Goal: Book appointment/travel/reservation

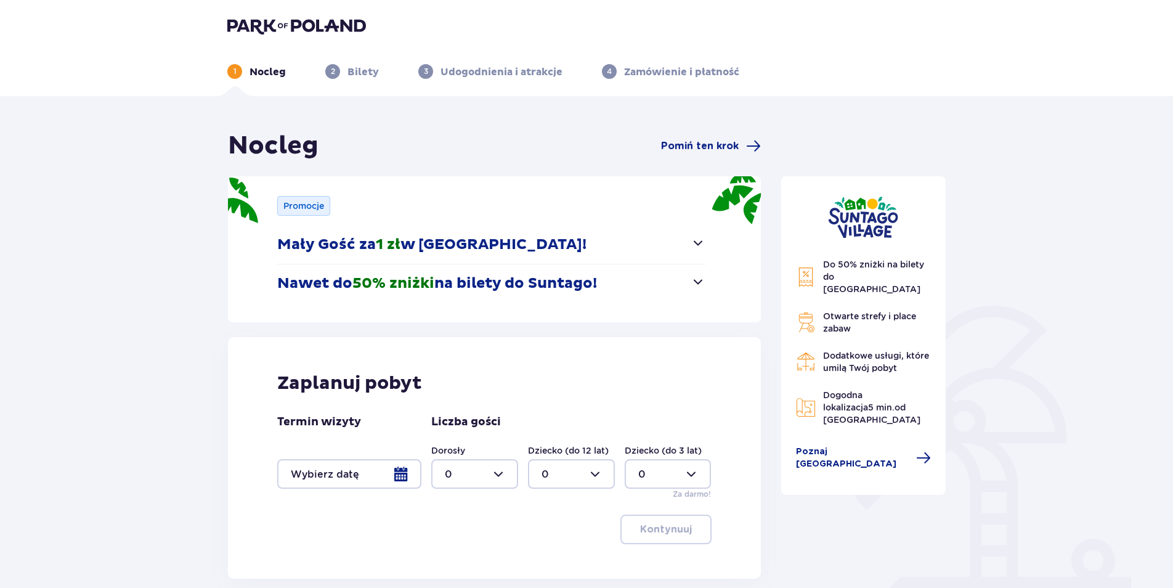
click at [461, 468] on div at bounding box center [474, 474] width 87 height 30
click at [455, 402] on div "2" at bounding box center [475, 406] width 60 height 14
type input "2"
click at [388, 472] on div at bounding box center [349, 474] width 144 height 30
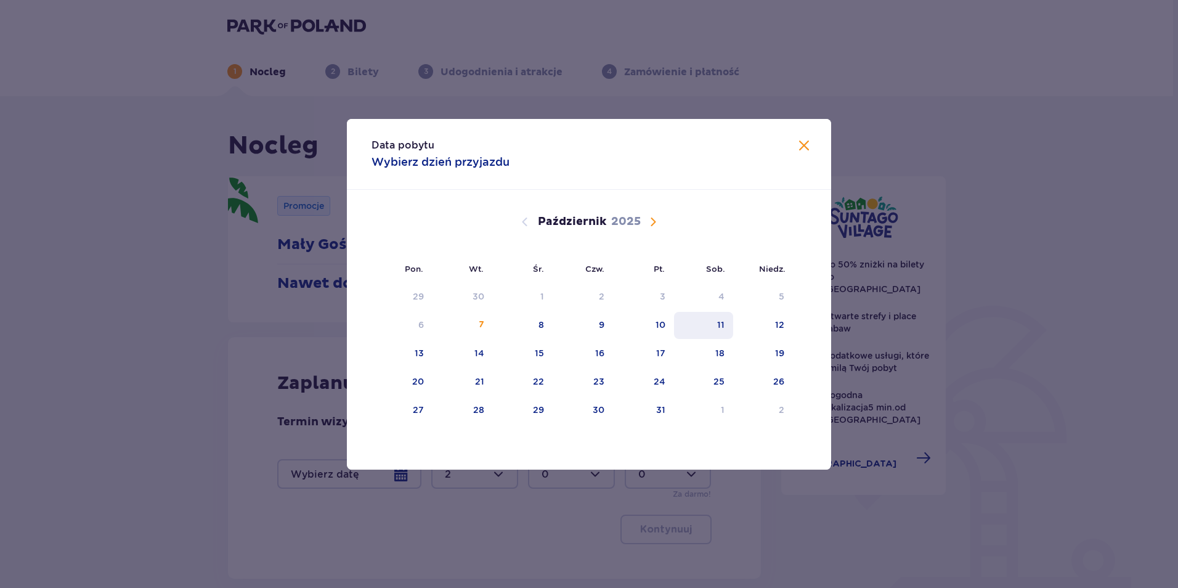
click at [710, 320] on div "11" at bounding box center [704, 325] width 60 height 27
click at [771, 320] on div "12" at bounding box center [763, 325] width 60 height 27
type input "[DATE] - [DATE]"
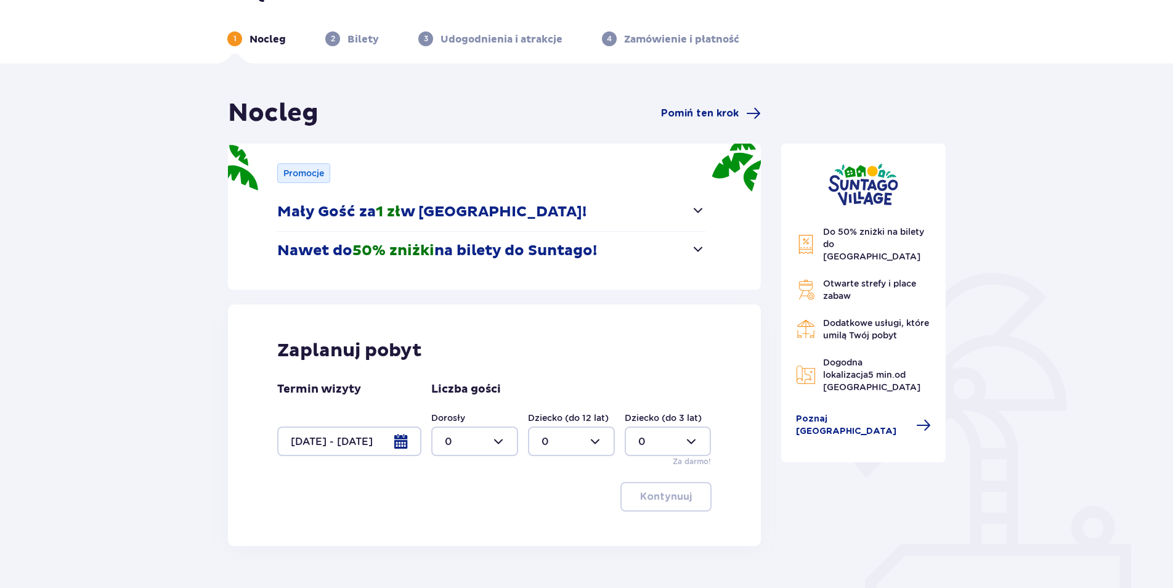
scroll to position [97, 0]
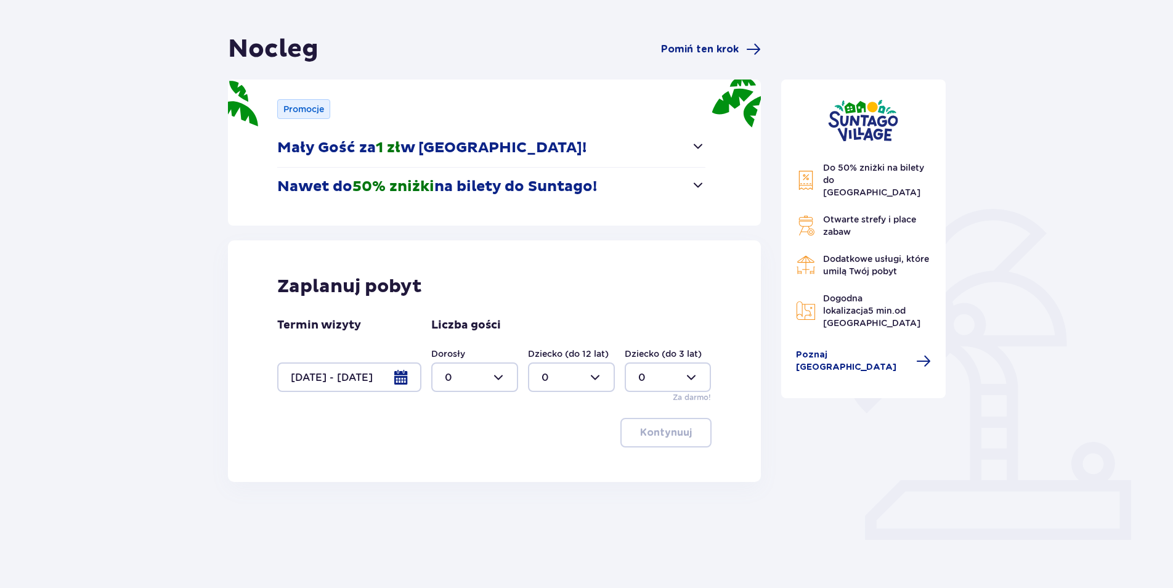
click at [478, 371] on div at bounding box center [474, 377] width 87 height 30
click at [459, 462] on div "2" at bounding box center [475, 467] width 60 height 14
type input "2"
click at [673, 433] on p "Kontynuuj" at bounding box center [666, 433] width 52 height 14
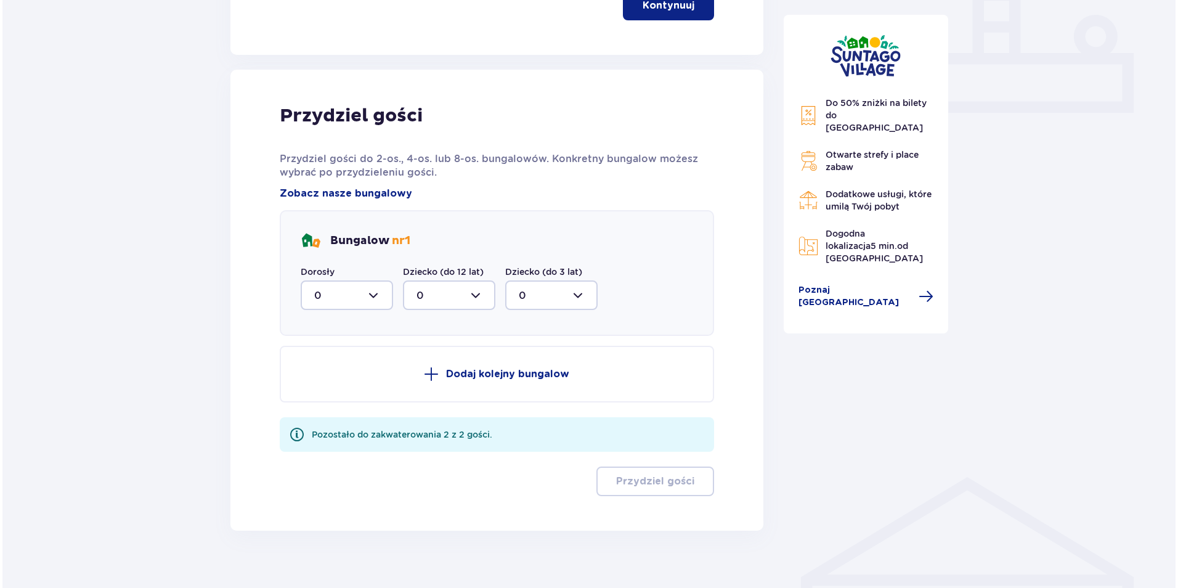
scroll to position [540, 0]
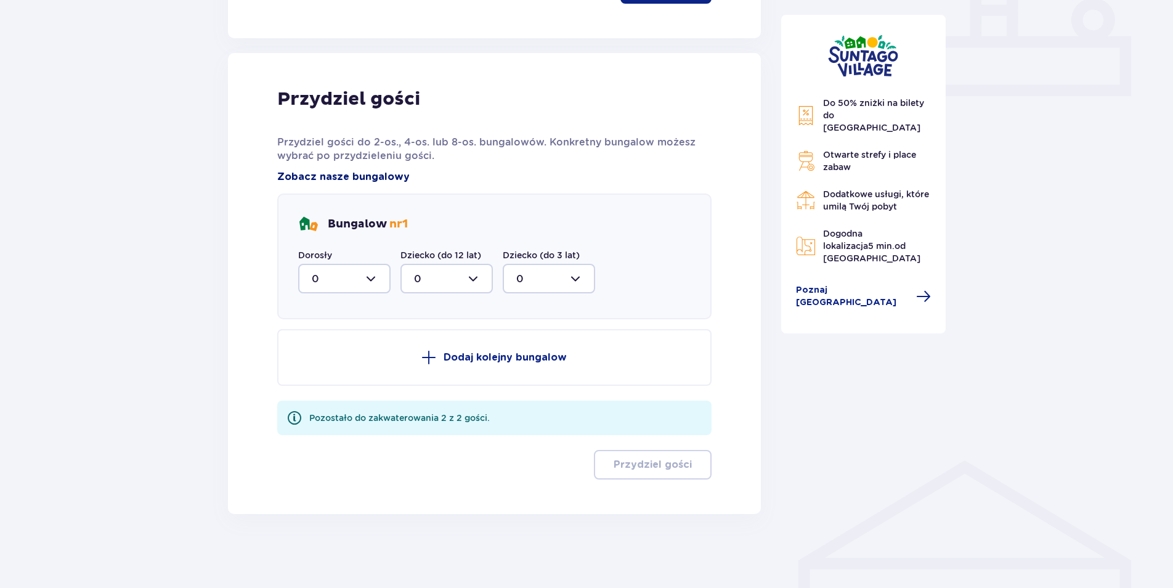
click at [363, 175] on span "Zobacz nasze bungalowy" at bounding box center [343, 177] width 132 height 14
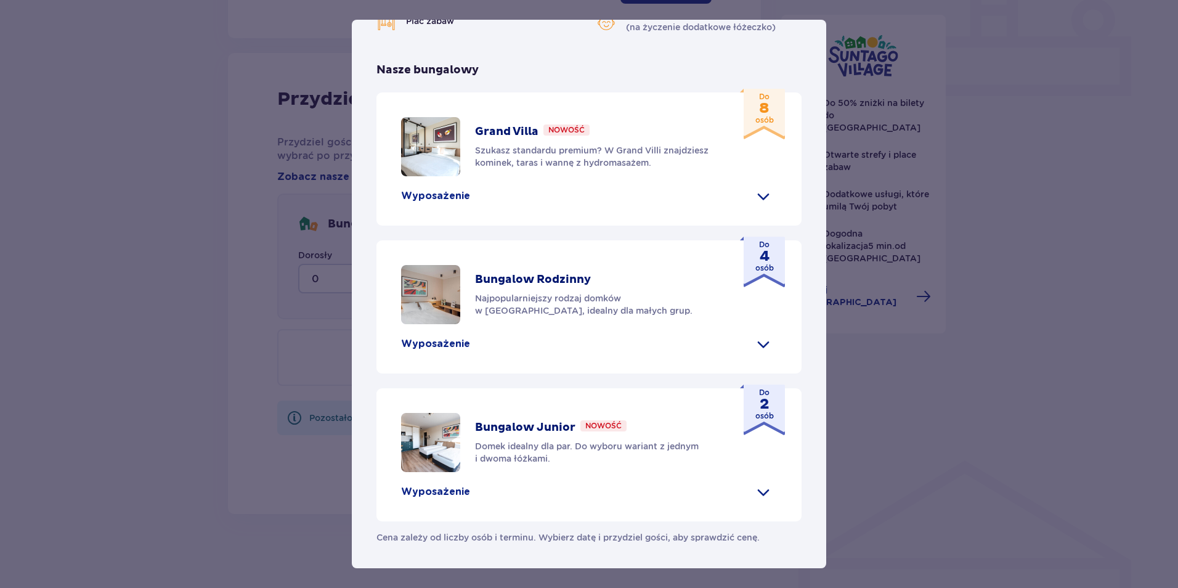
scroll to position [486, 0]
click at [762, 489] on span at bounding box center [763, 492] width 20 height 20
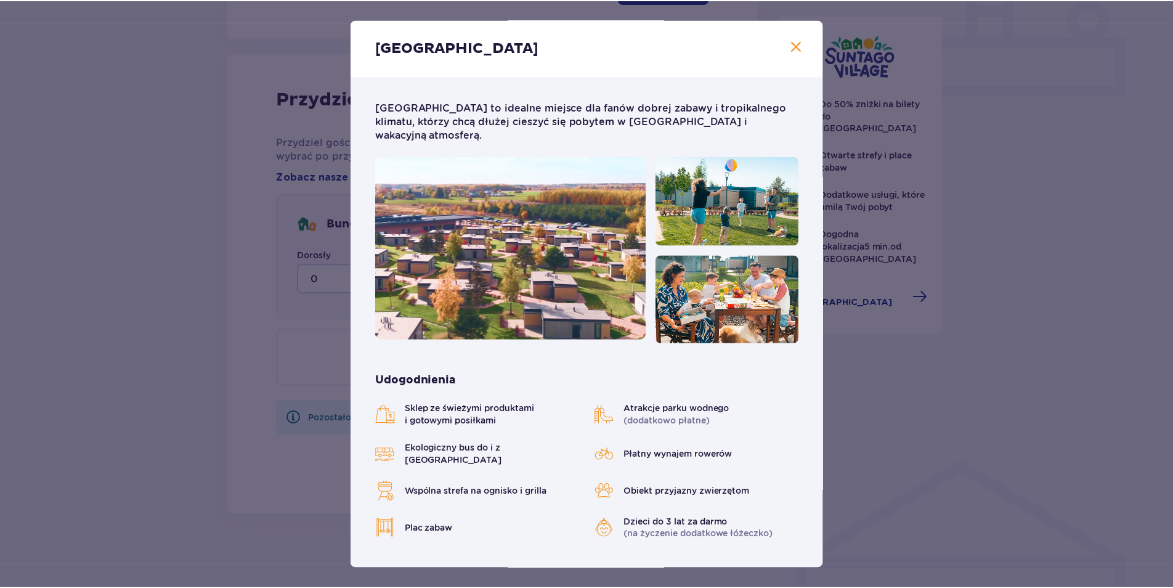
scroll to position [0, 0]
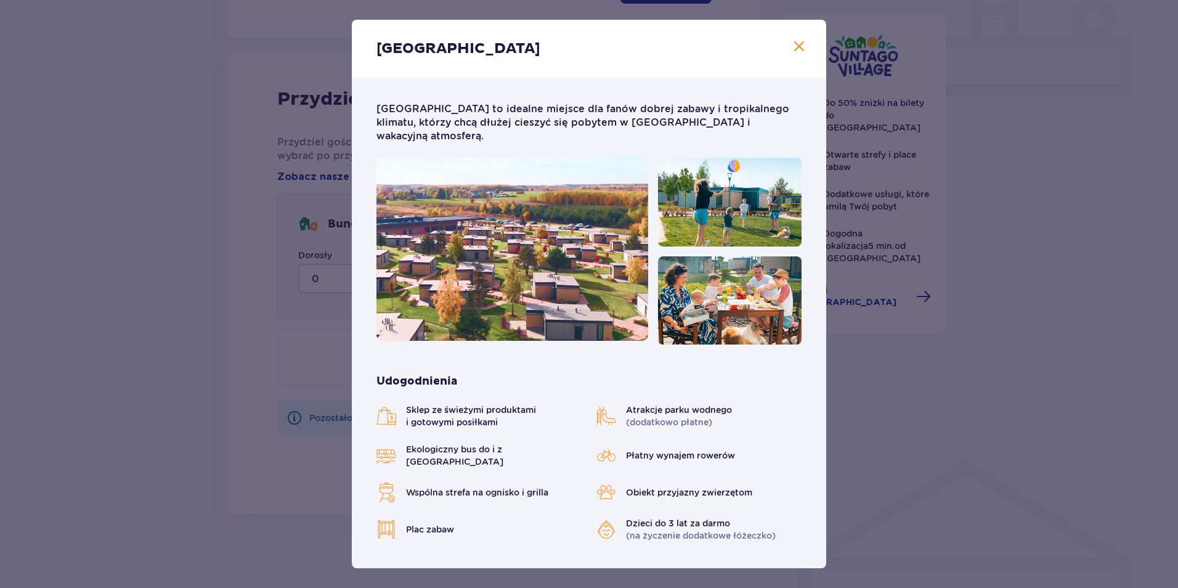
click at [800, 47] on span "Zamknij" at bounding box center [799, 46] width 15 height 15
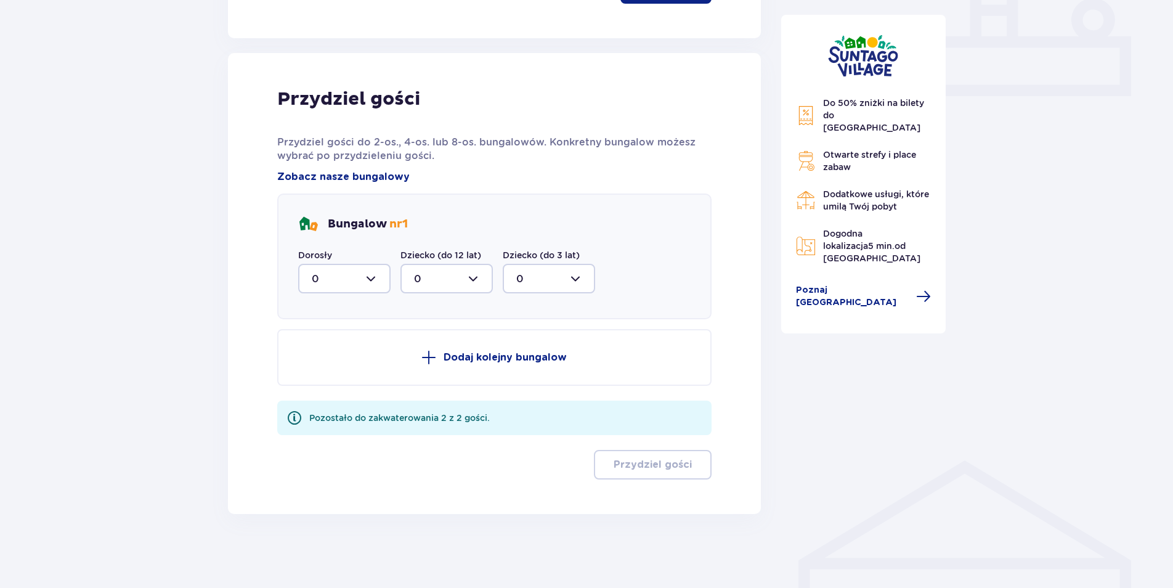
click at [363, 275] on div at bounding box center [344, 279] width 92 height 30
click at [315, 369] on p "2" at bounding box center [315, 368] width 6 height 14
type input "2"
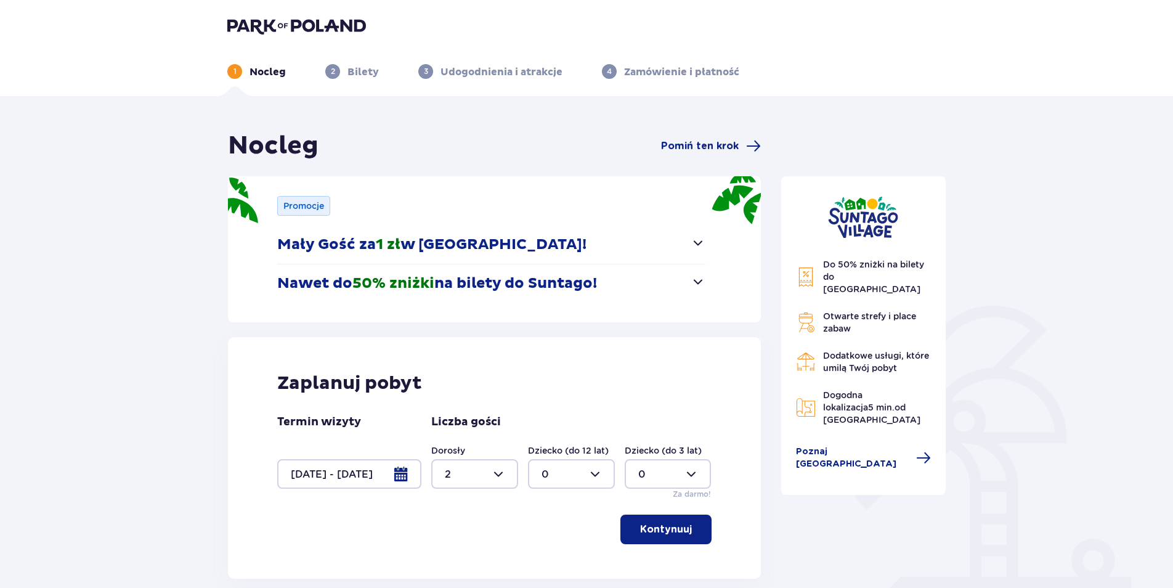
click at [525, 282] on p "Nawet do 50% zniżki na bilety do [GEOGRAPHIC_DATA]!" at bounding box center [437, 283] width 320 height 18
